Goal: Information Seeking & Learning: Learn about a topic

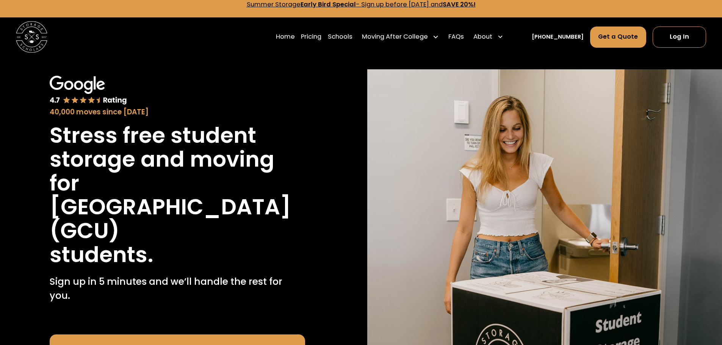
scroll to position [38, 0]
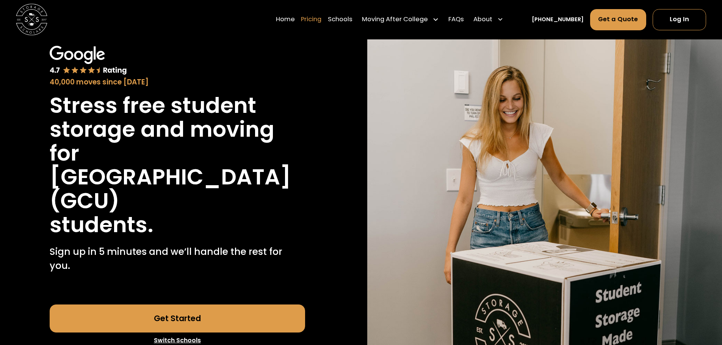
click at [322, 20] on link "Pricing" at bounding box center [311, 20] width 20 height 22
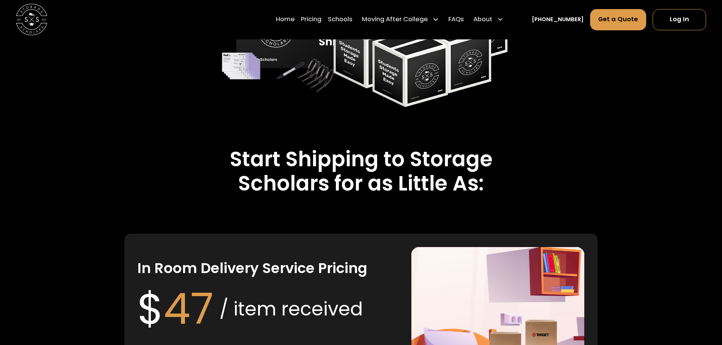
scroll to position [1473, 0]
click at [464, 21] on link "FAQs" at bounding box center [457, 20] width 16 height 22
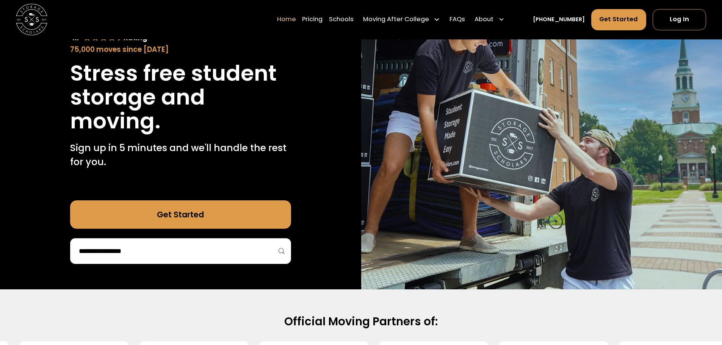
scroll to position [190, 0]
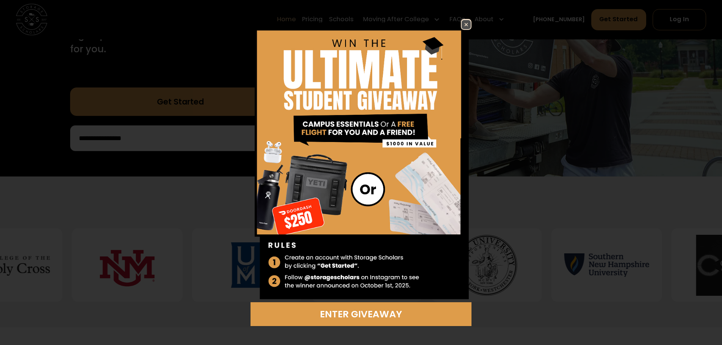
click at [466, 21] on img at bounding box center [466, 24] width 9 height 9
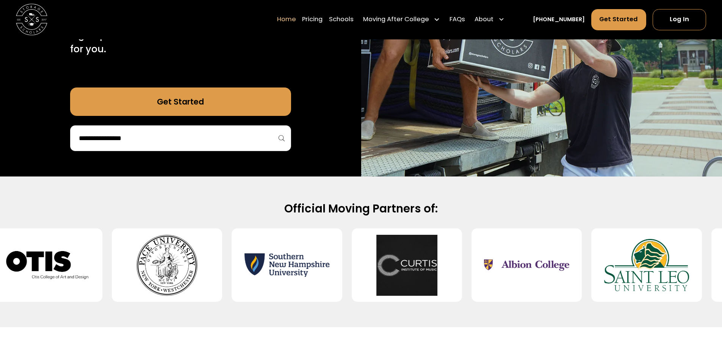
click at [276, 141] on input "search" at bounding box center [180, 138] width 205 height 13
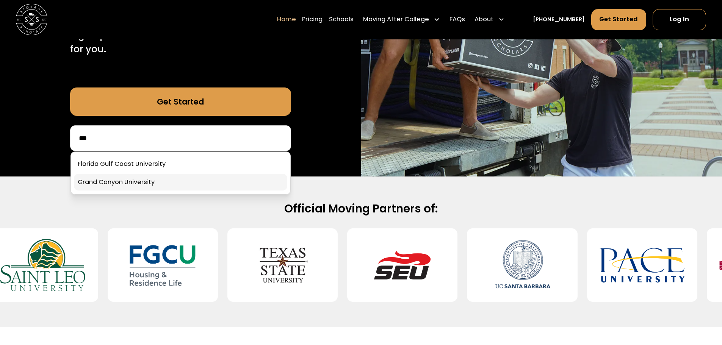
type input "***"
click at [144, 182] on link at bounding box center [180, 182] width 213 height 17
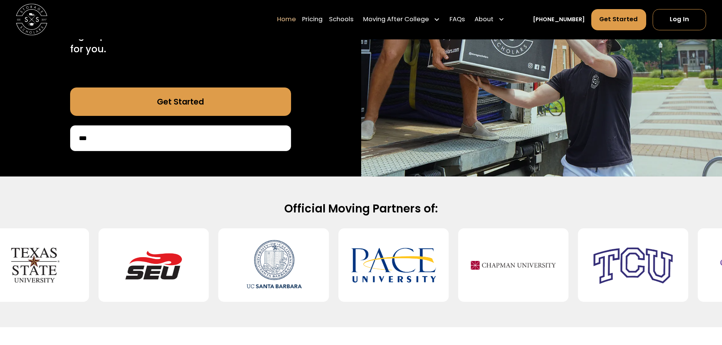
click at [190, 100] on link "Get Started" at bounding box center [180, 102] width 221 height 28
